Goal: Navigation & Orientation: Understand site structure

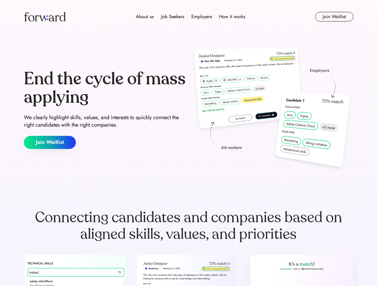
click at [188, 143] on div "End the cycle of mass applying We clearly highlight skills, values, and interes…" at bounding box center [188, 109] width 329 height 128
click at [189, 17] on div "About us Job Seekers Employers How it works" at bounding box center [190, 16] width 235 height 7
click at [45, 17] on img at bounding box center [45, 17] width 42 height 10
click at [190, 17] on div "About us Job Seekers Employers How it works" at bounding box center [190, 16] width 235 height 7
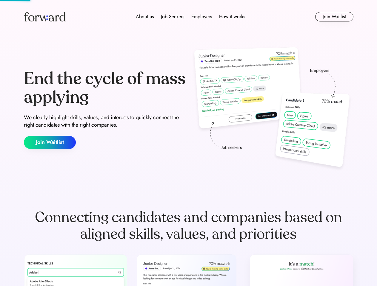
click at [145, 17] on div "About us" at bounding box center [145, 16] width 18 height 7
click at [172, 17] on div "Job Seekers" at bounding box center [172, 16] width 23 height 7
click at [201, 17] on div "Employers" at bounding box center [201, 16] width 21 height 7
click at [231, 17] on div "How it works" at bounding box center [232, 16] width 26 height 7
click at [334, 17] on button "Join Waitlist" at bounding box center [334, 17] width 38 height 10
